Goal: Task Accomplishment & Management: Manage account settings

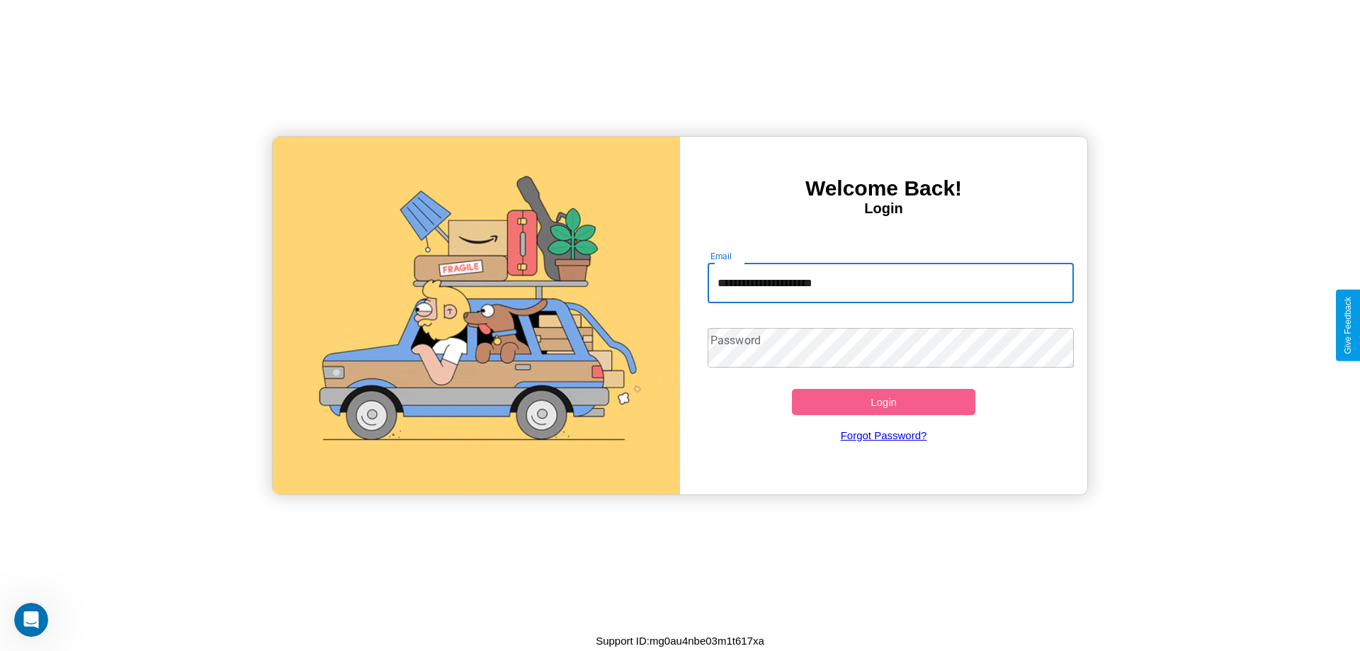
type input "**********"
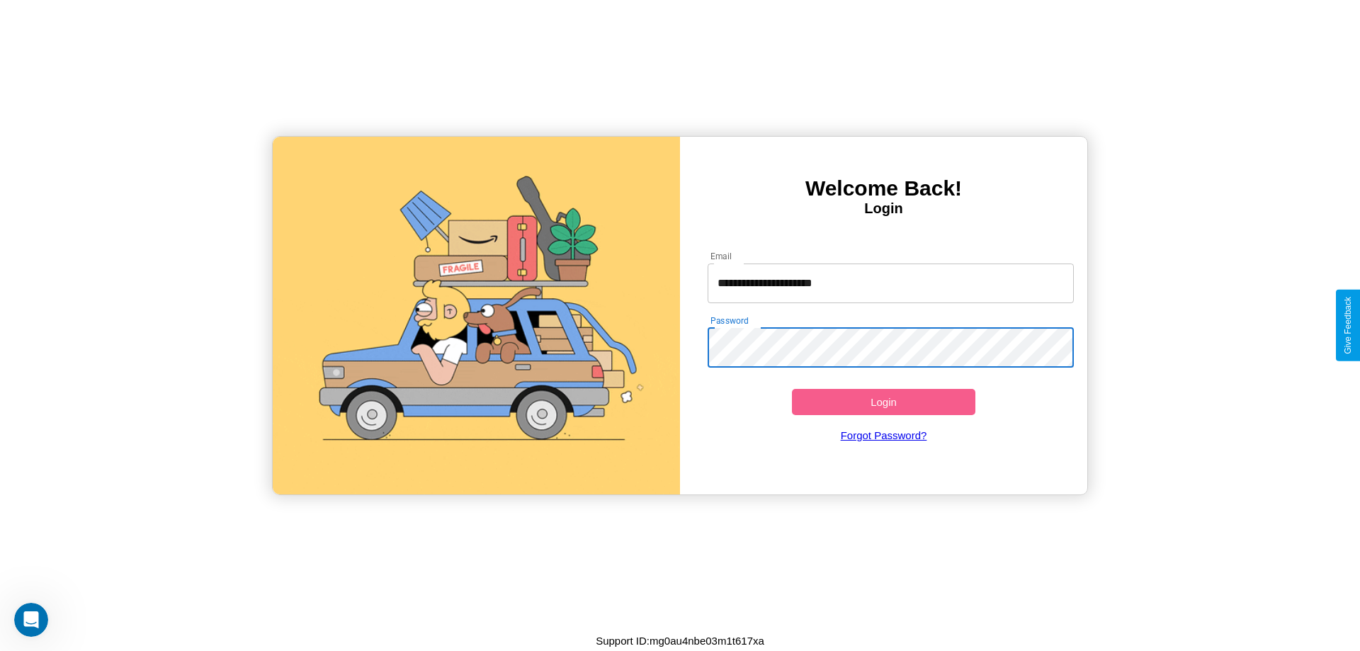
click at [883, 401] on button "Login" at bounding box center [883, 402] width 183 height 26
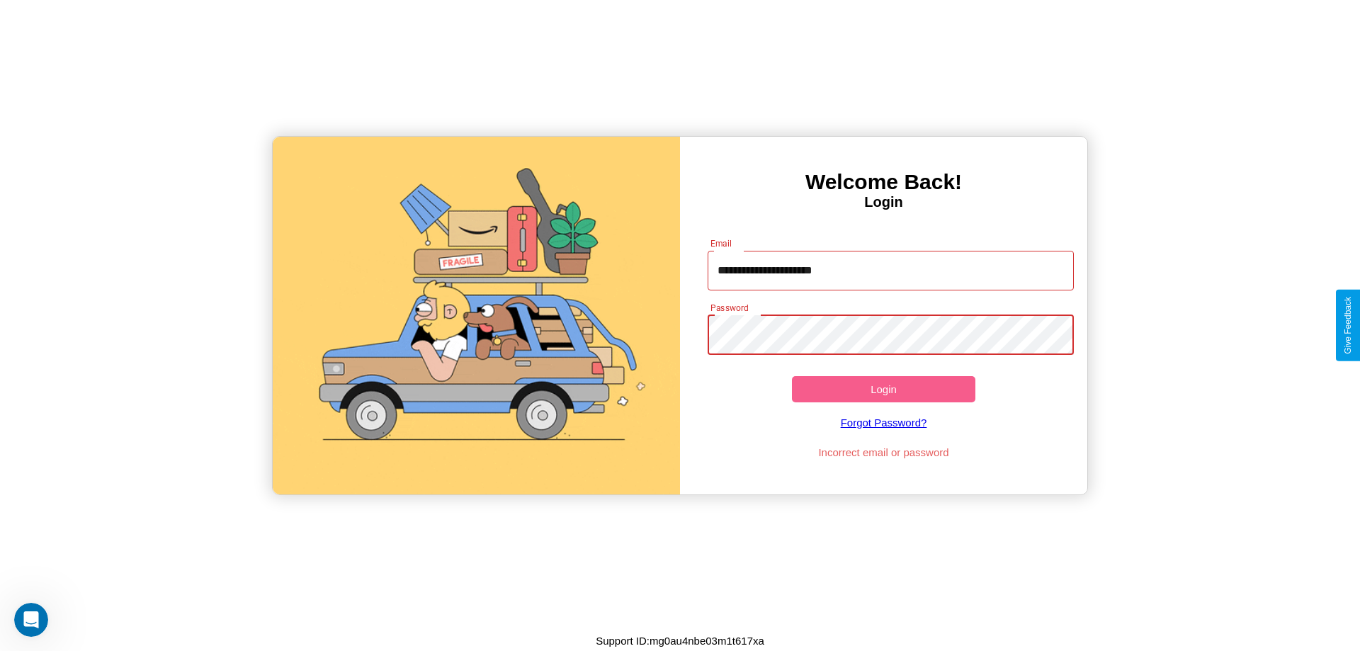
click at [883, 389] on button "Login" at bounding box center [883, 389] width 183 height 26
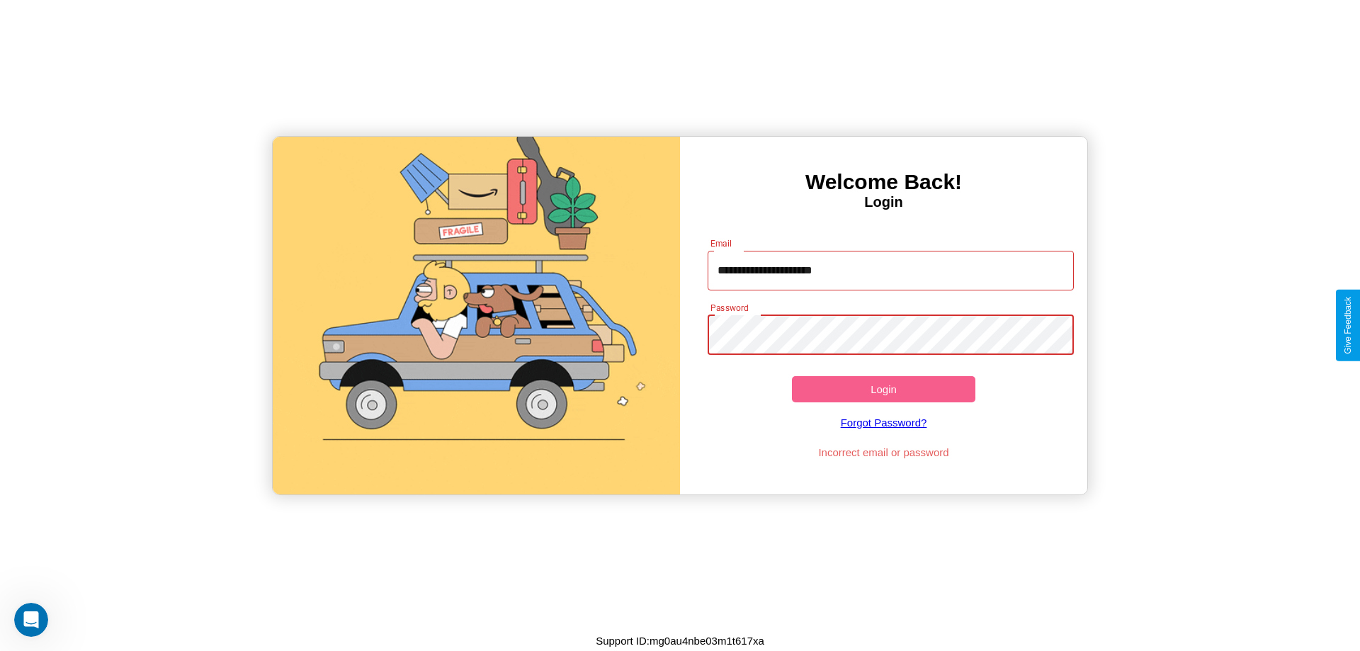
click at [883, 389] on button "Login" at bounding box center [883, 389] width 183 height 26
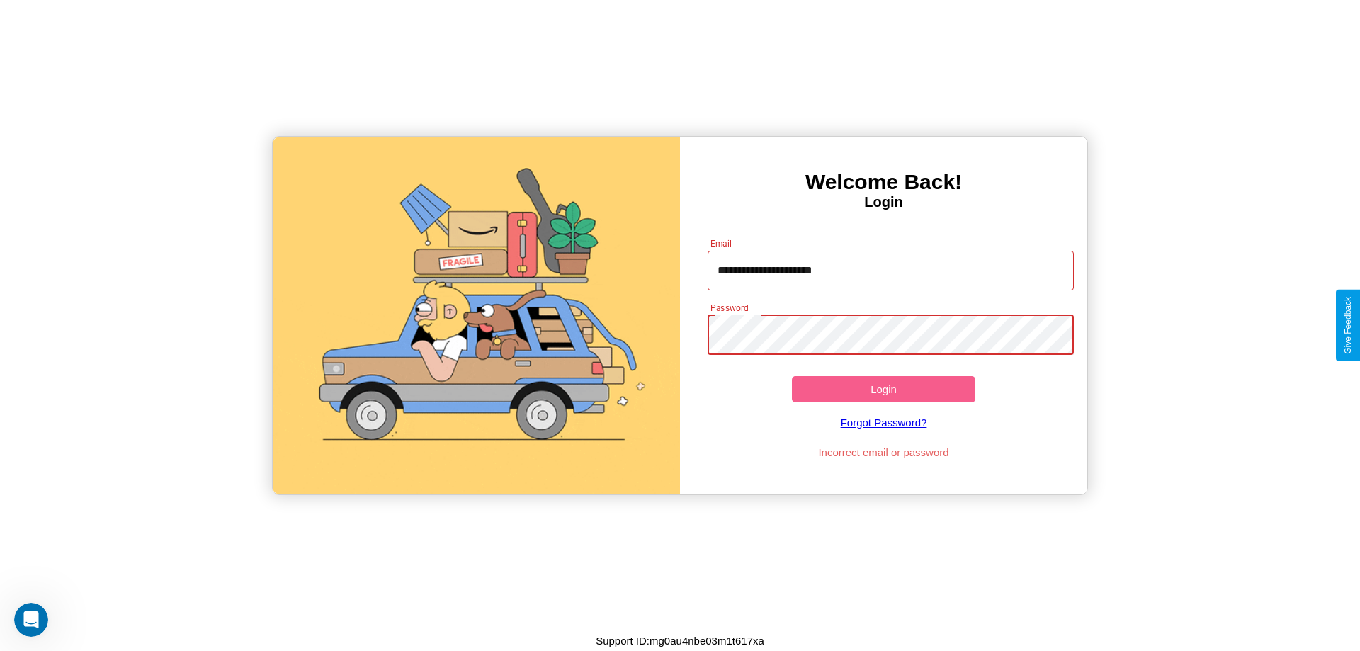
click at [883, 389] on button "Login" at bounding box center [883, 389] width 183 height 26
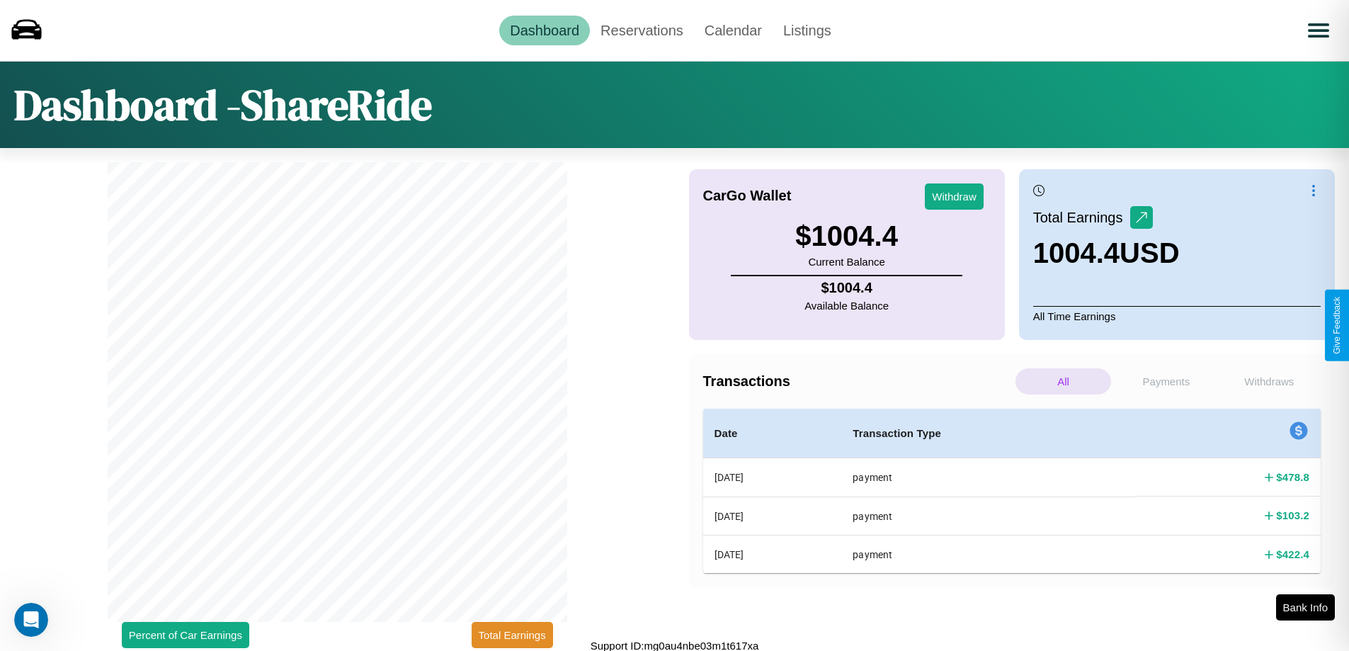
scroll to position [4, 0]
